Goal: Information Seeking & Learning: Learn about a topic

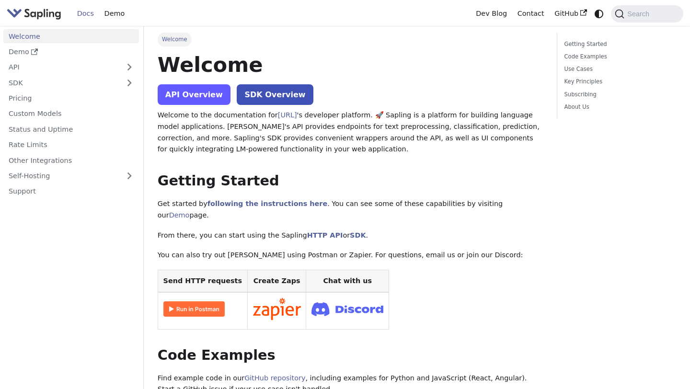
click at [204, 93] on link "API Overview" at bounding box center [194, 94] width 73 height 21
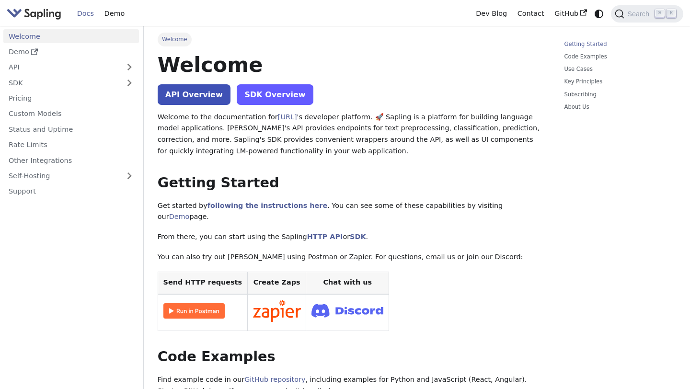
click at [255, 99] on link "SDK Overview" at bounding box center [275, 94] width 76 height 21
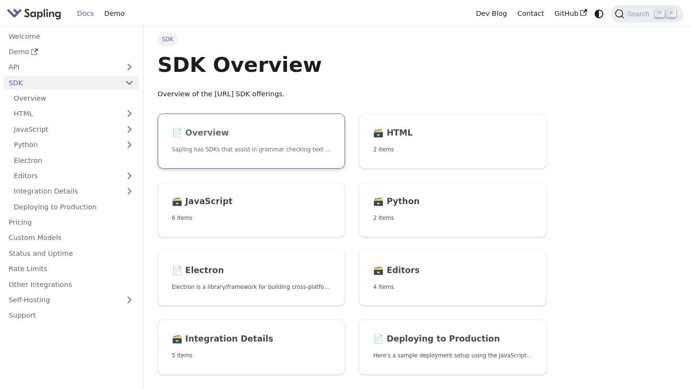
click at [274, 141] on link "📄️ Overview Sapling has SDKs that assist in grammar checking text for Python an…" at bounding box center [252, 141] width 188 height 55
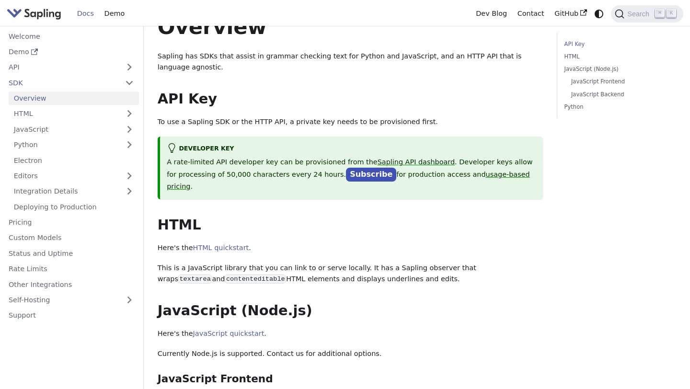
scroll to position [87, 0]
